Goal: Task Accomplishment & Management: Use online tool/utility

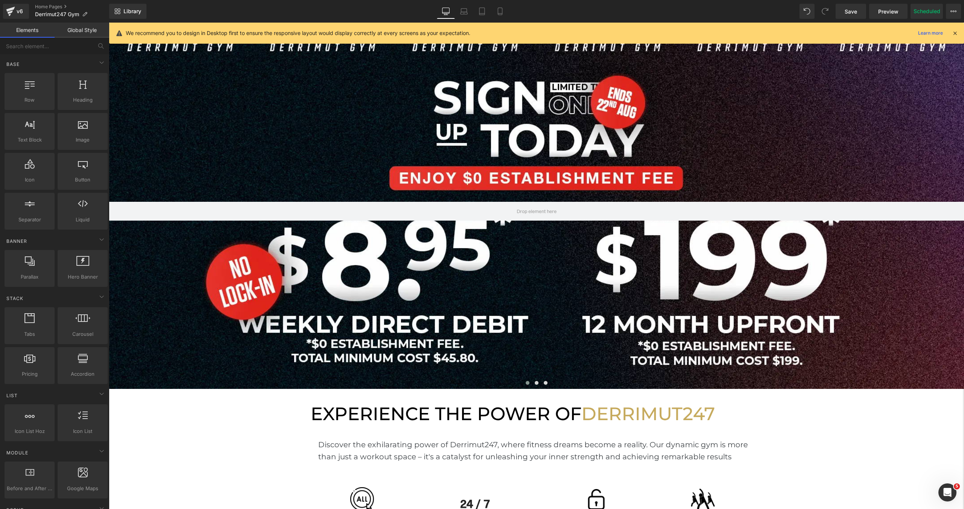
scroll to position [2409, 855]
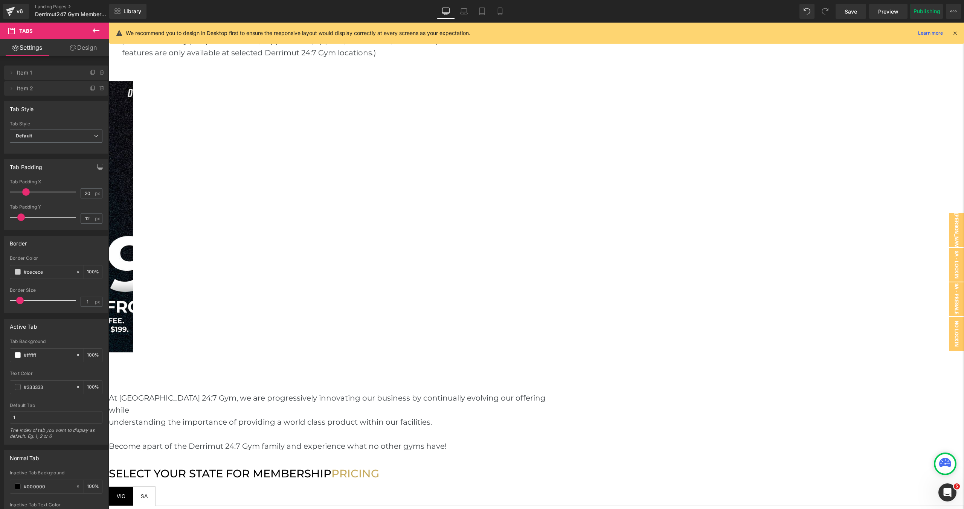
scroll to position [931, 0]
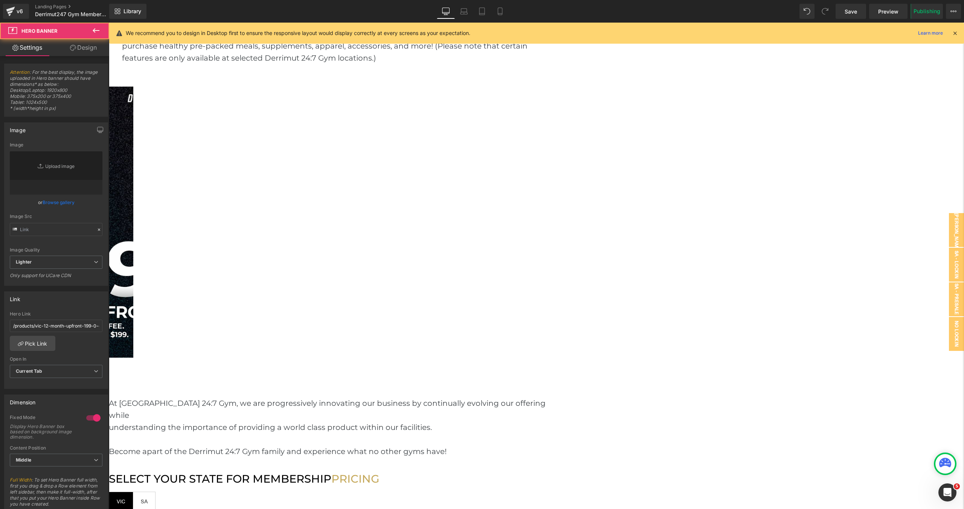
type input "[URL][DOMAIN_NAME]"
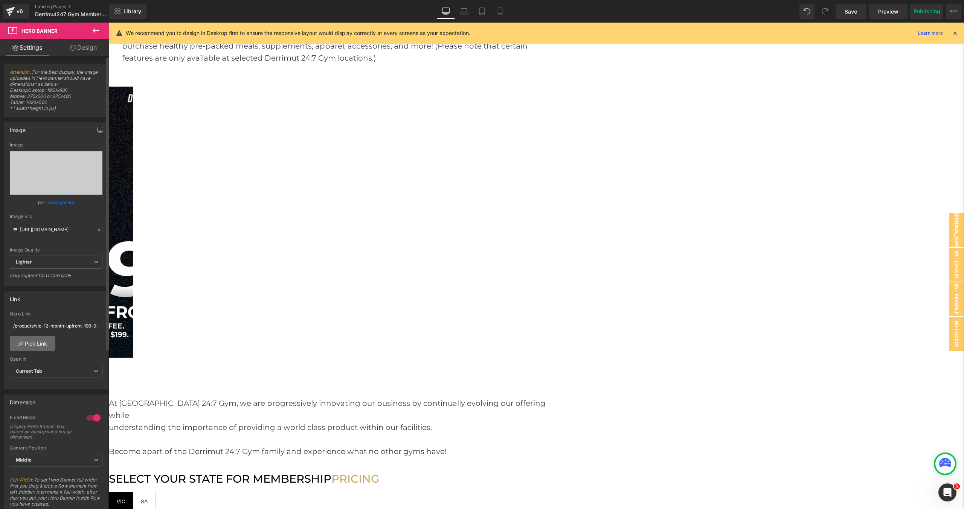
click at [48, 339] on link "Pick Link" at bounding box center [33, 343] width 46 height 15
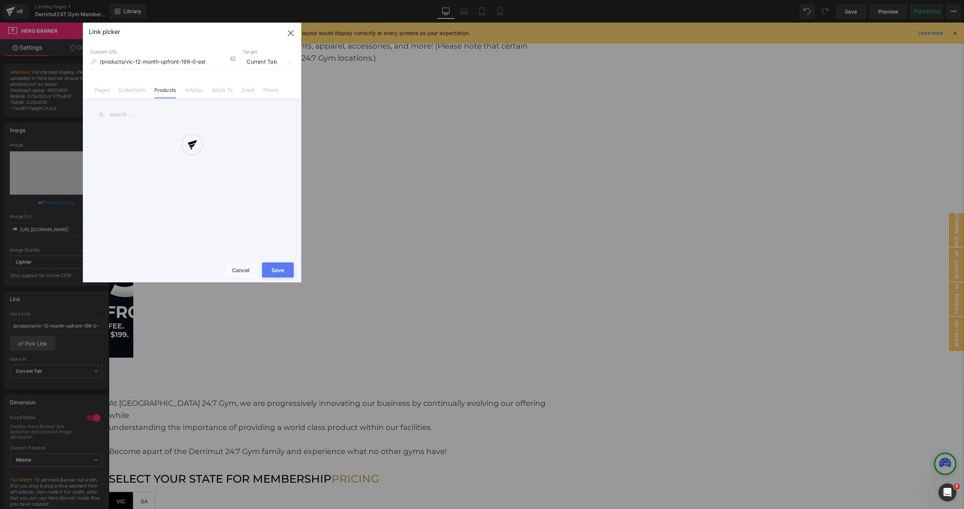
click at [156, 113] on div at bounding box center [192, 153] width 218 height 260
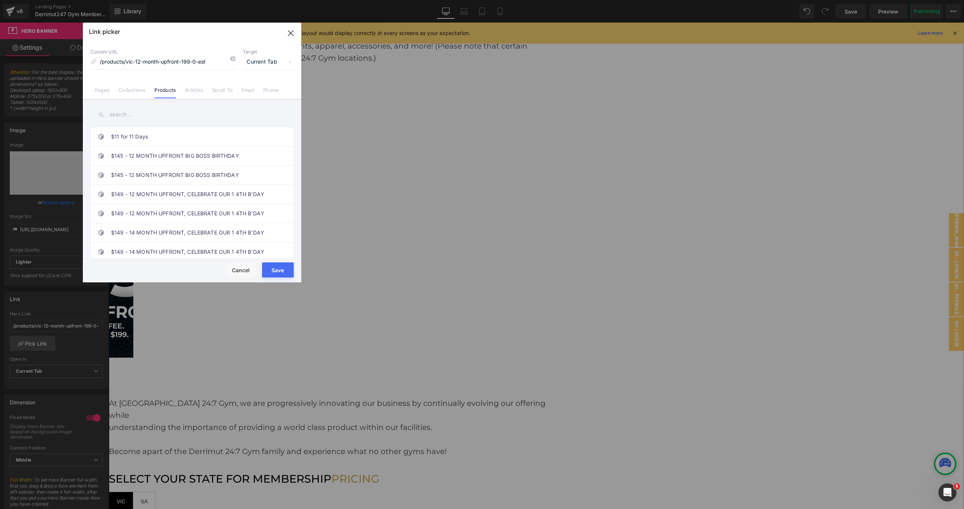
click at [206, 122] on input "text" at bounding box center [191, 114] width 203 height 17
paste input "12 MONTH UPFRONT ($199 + 0 EST FEE)"
type input "12 MONTH UPFRONT ($199 + 0 EST FEE)"
click at [220, 142] on link "12 MONTH UPFRONT ($199 + 0 EST FEE)" at bounding box center [194, 136] width 166 height 19
click at [222, 163] on link "12 MONTH UPFRONT ($199 + 0 EST FEE)" at bounding box center [194, 156] width 166 height 19
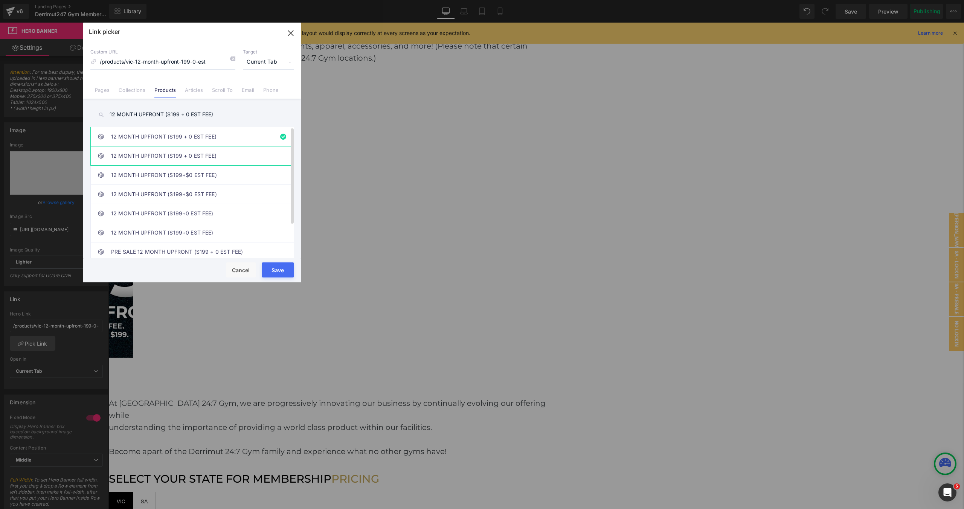
type input "/products/sa-12-month-upfront-199-0-est"
drag, startPoint x: 281, startPoint y: 274, endPoint x: 172, endPoint y: 251, distance: 111.2
click at [281, 274] on button "Save" at bounding box center [278, 269] width 32 height 15
type input "/products/sa-12-month-upfront-199-0-est"
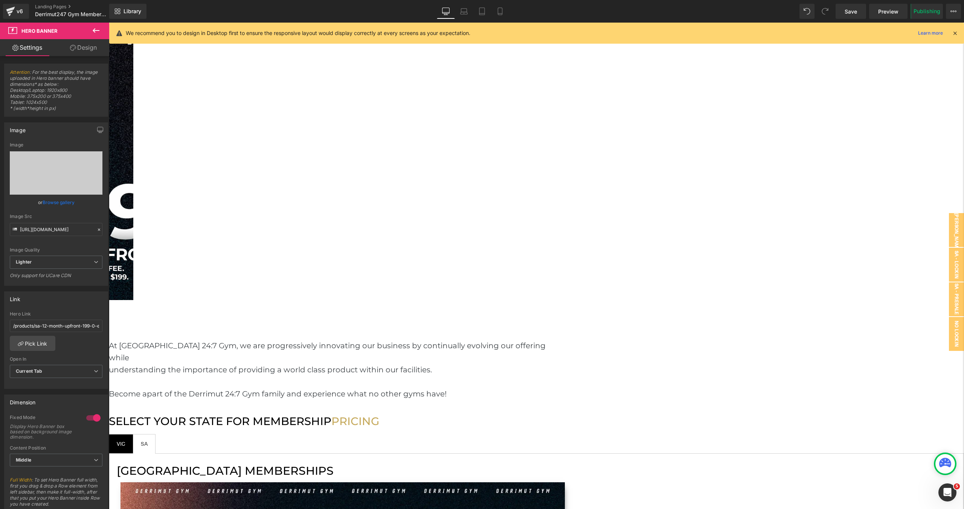
scroll to position [954, 0]
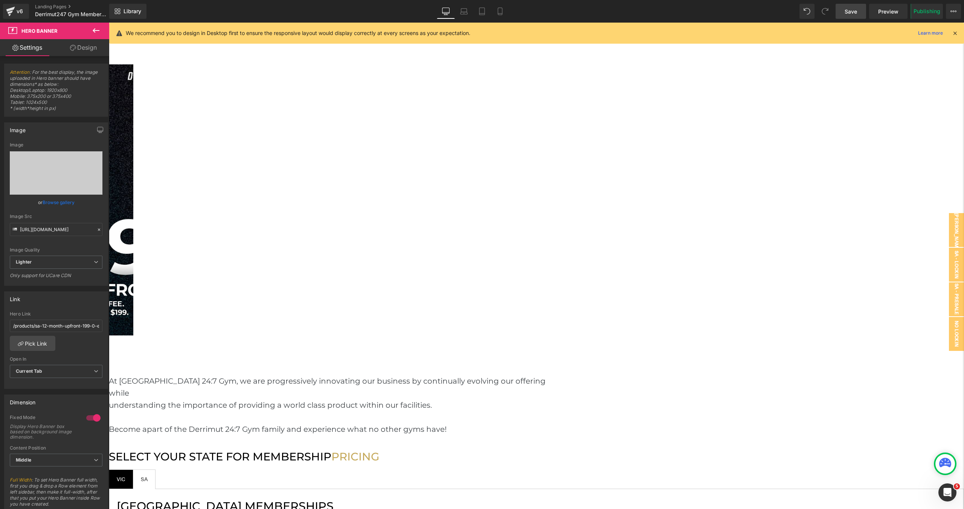
click at [853, 13] on span "Save" at bounding box center [851, 12] width 12 height 8
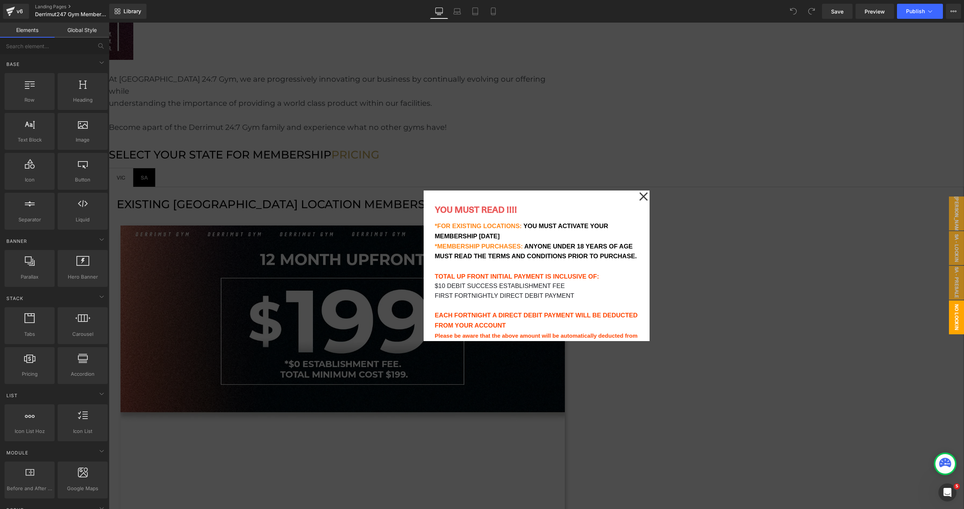
click at [646, 197] on icon at bounding box center [643, 197] width 9 height 38
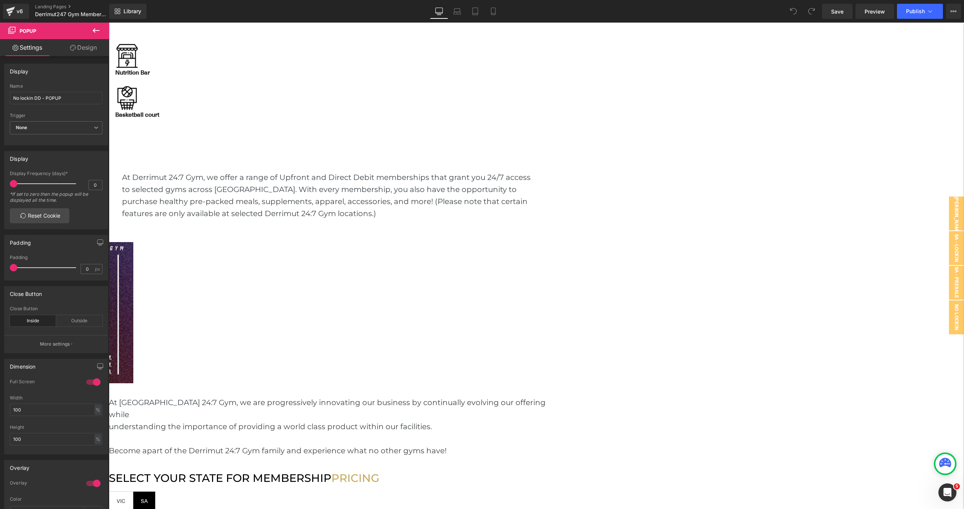
scroll to position [773, 0]
click at [109, 23] on link at bounding box center [109, 23] width 0 height 0
click at [155, 495] on span "SA Text Block" at bounding box center [144, 504] width 22 height 19
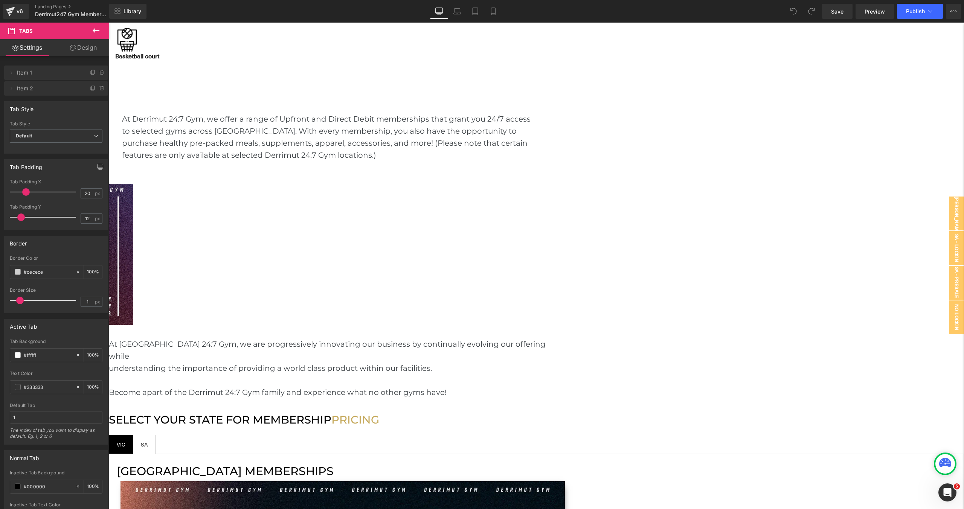
scroll to position [789, 0]
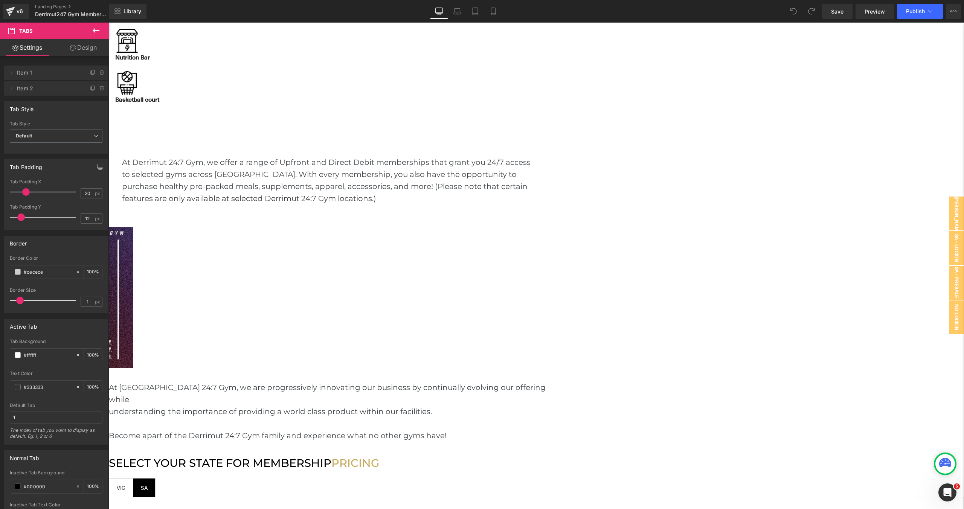
click at [133, 479] on span "VIC Text Block" at bounding box center [121, 488] width 24 height 19
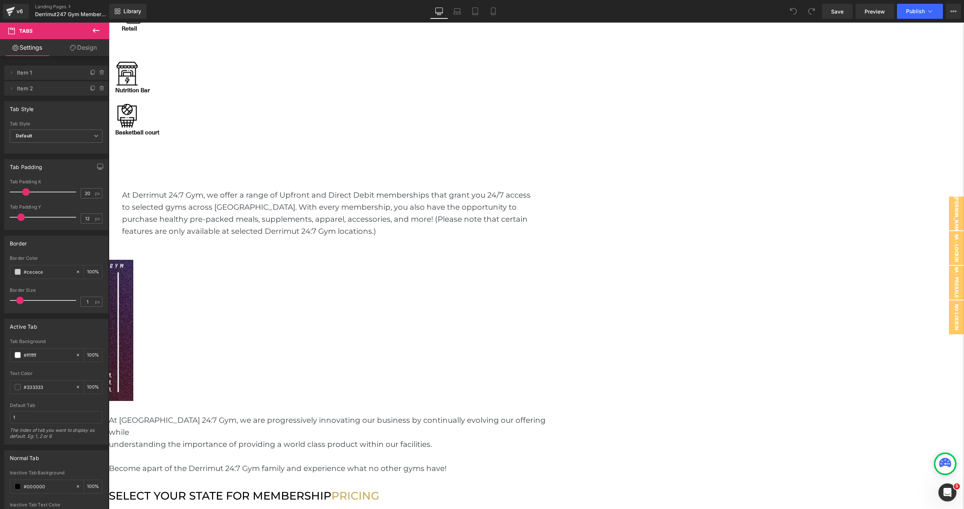
scroll to position [749, 0]
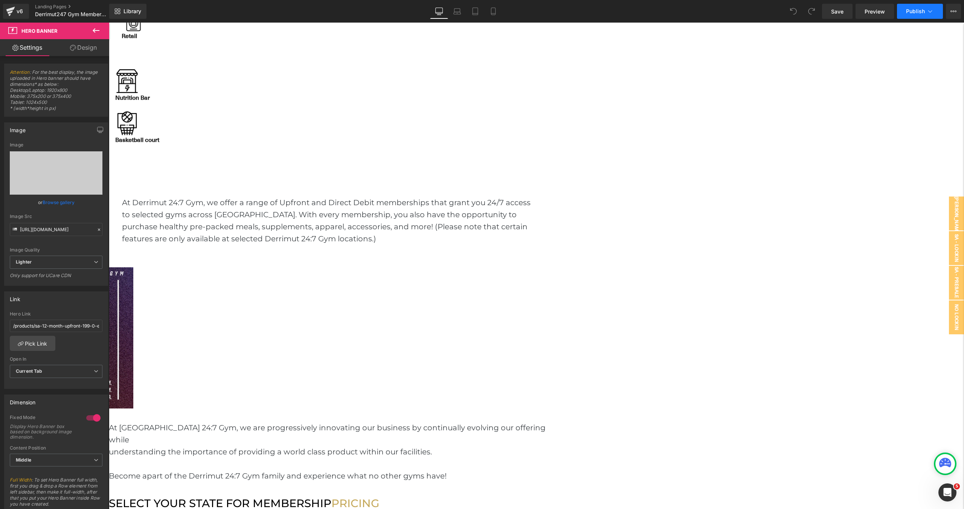
click at [911, 8] on span "Publish" at bounding box center [915, 11] width 19 height 6
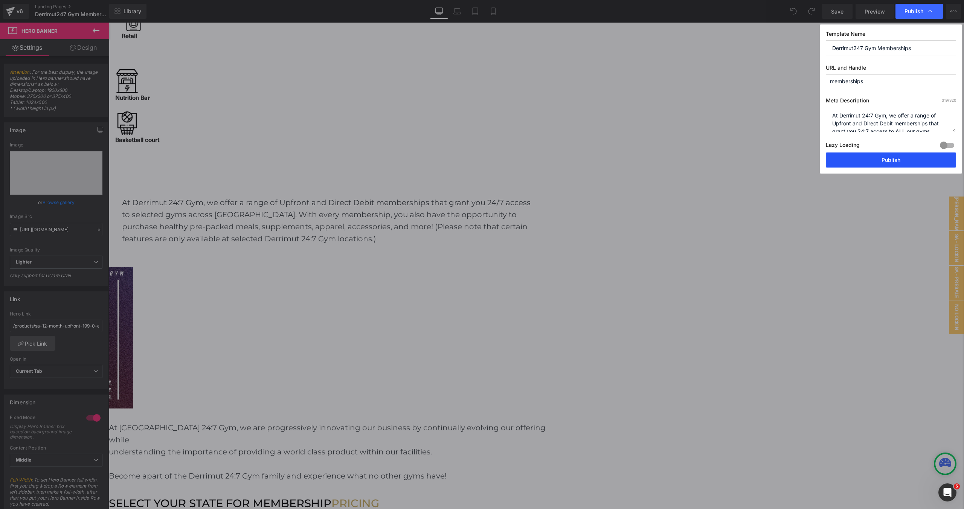
click at [874, 163] on button "Publish" at bounding box center [891, 160] width 130 height 15
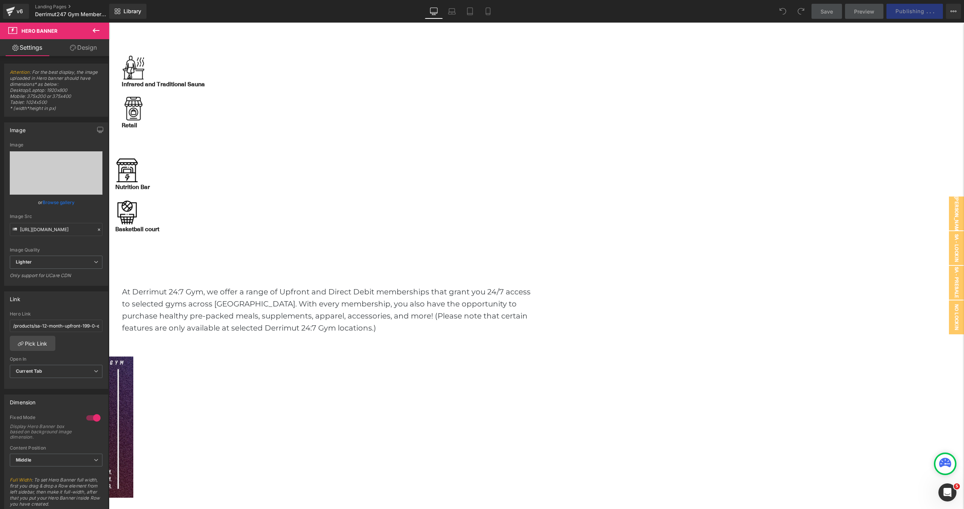
scroll to position [826, 0]
